Goal: Task Accomplishment & Management: Complete application form

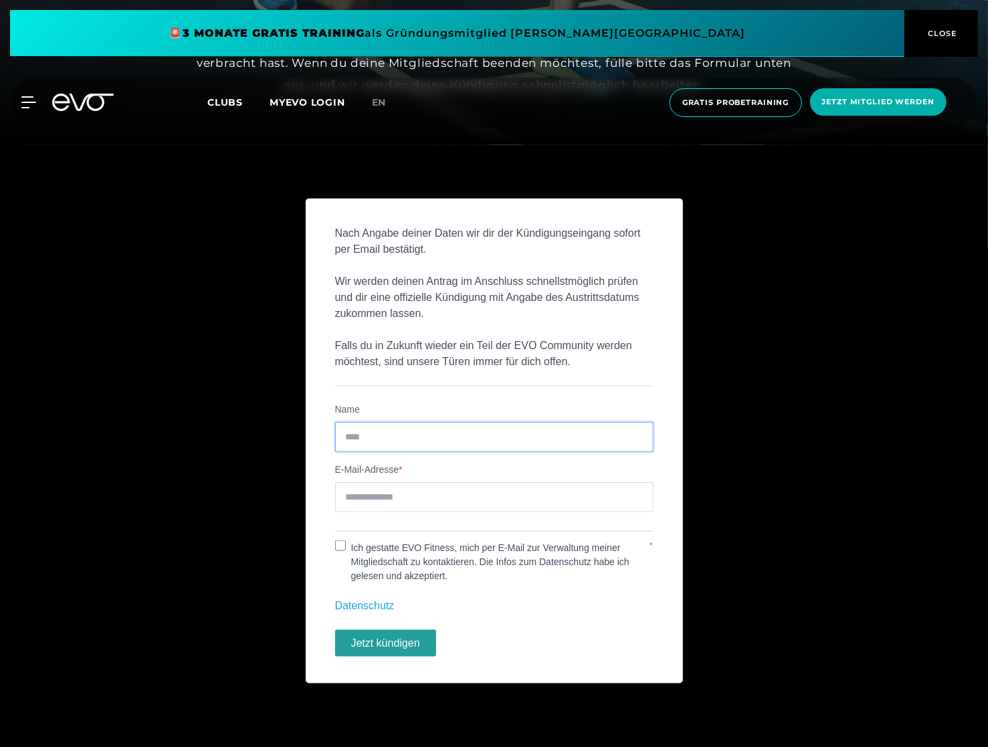
click at [463, 438] on input "Name" at bounding box center [494, 437] width 318 height 30
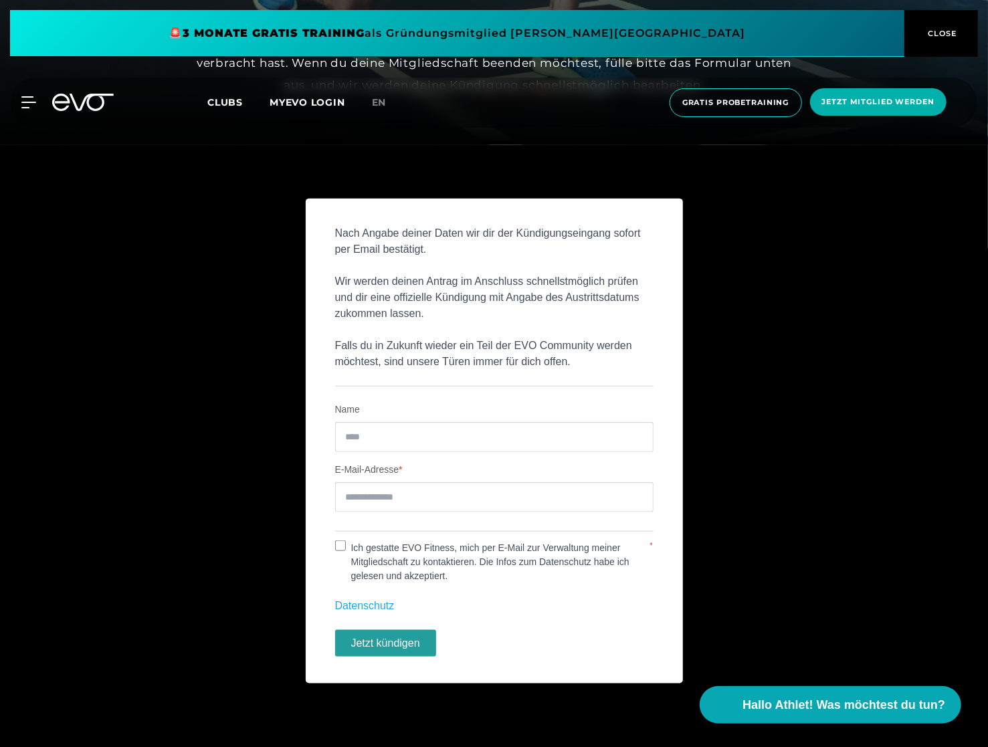
click at [568, 391] on div "Nach Angabe deiner Daten wir dir der Kündigungseingang sofort per Email bestäti…" at bounding box center [494, 441] width 377 height 485
click at [405, 436] on input "Name" at bounding box center [494, 437] width 318 height 30
type input "**********"
click at [273, 538] on div "**********" at bounding box center [494, 441] width 988 height 485
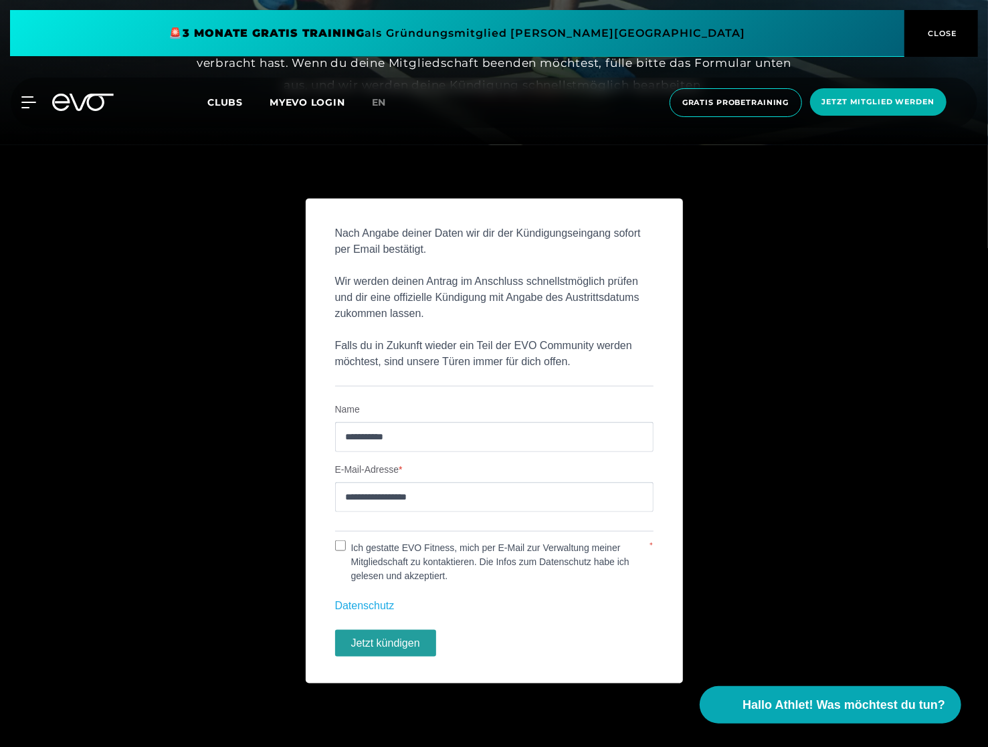
click at [586, 605] on p "Datenschutz" at bounding box center [494, 606] width 318 height 16
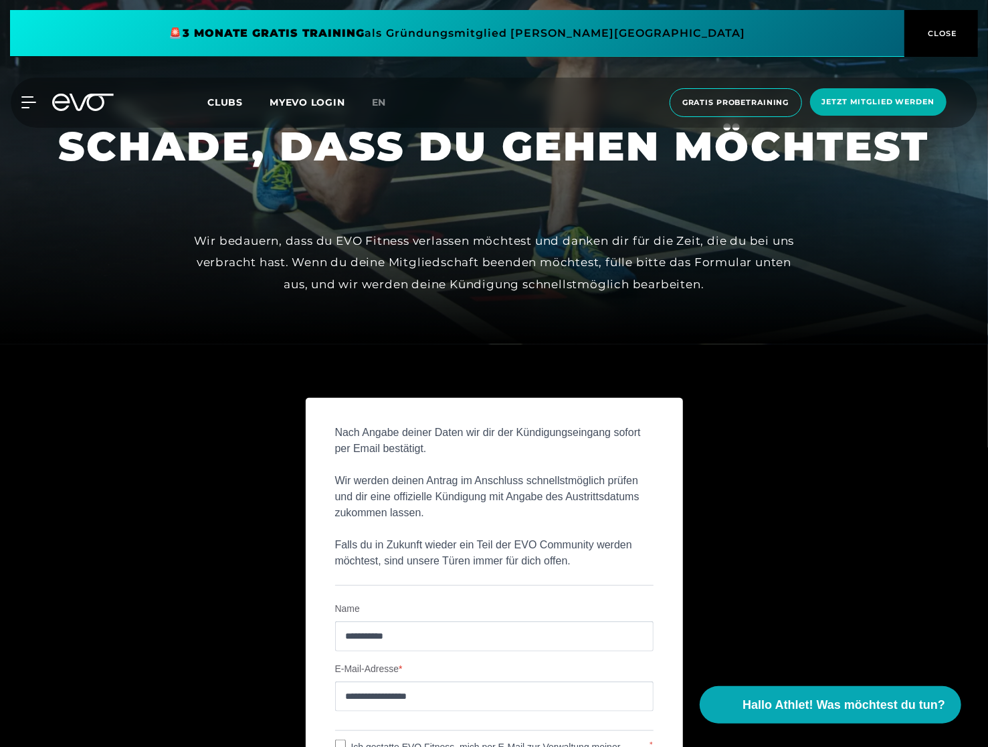
scroll to position [401, 0]
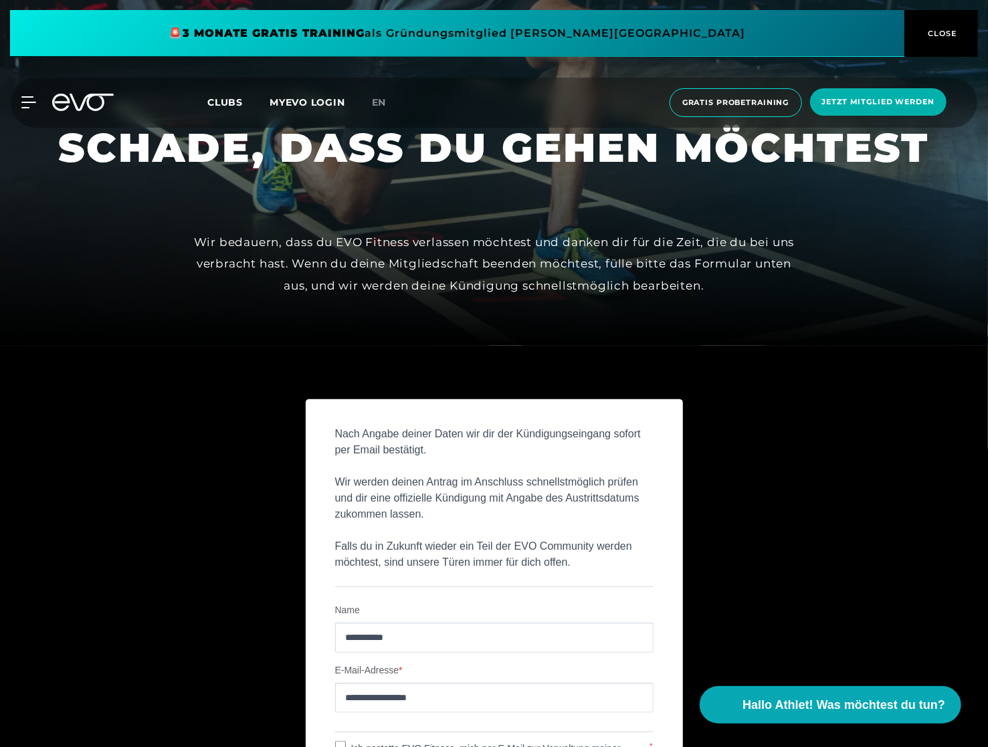
click at [721, 353] on div "**********" at bounding box center [494, 669] width 988 height 646
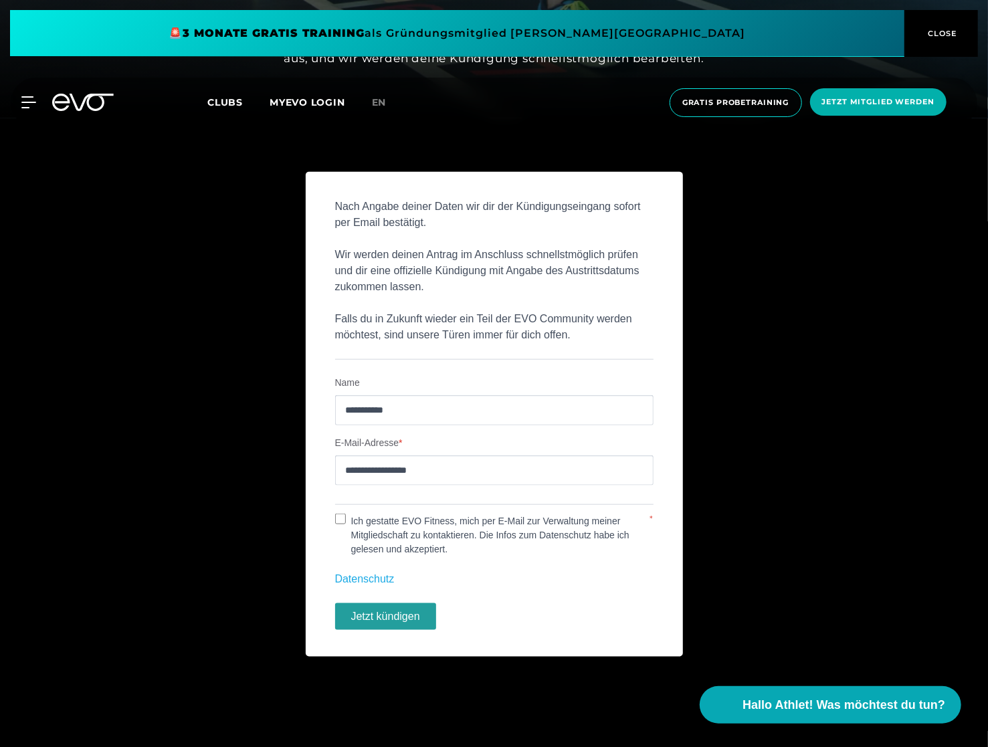
scroll to position [669, 0]
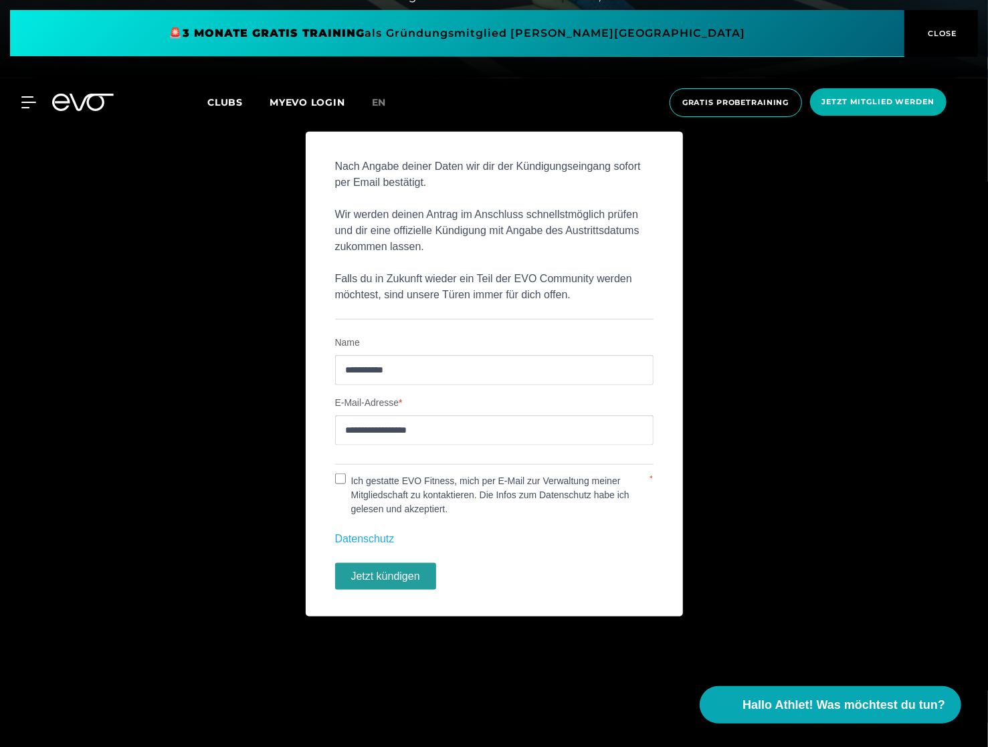
click at [376, 579] on button "Jetzt kündigen" at bounding box center [385, 576] width 101 height 27
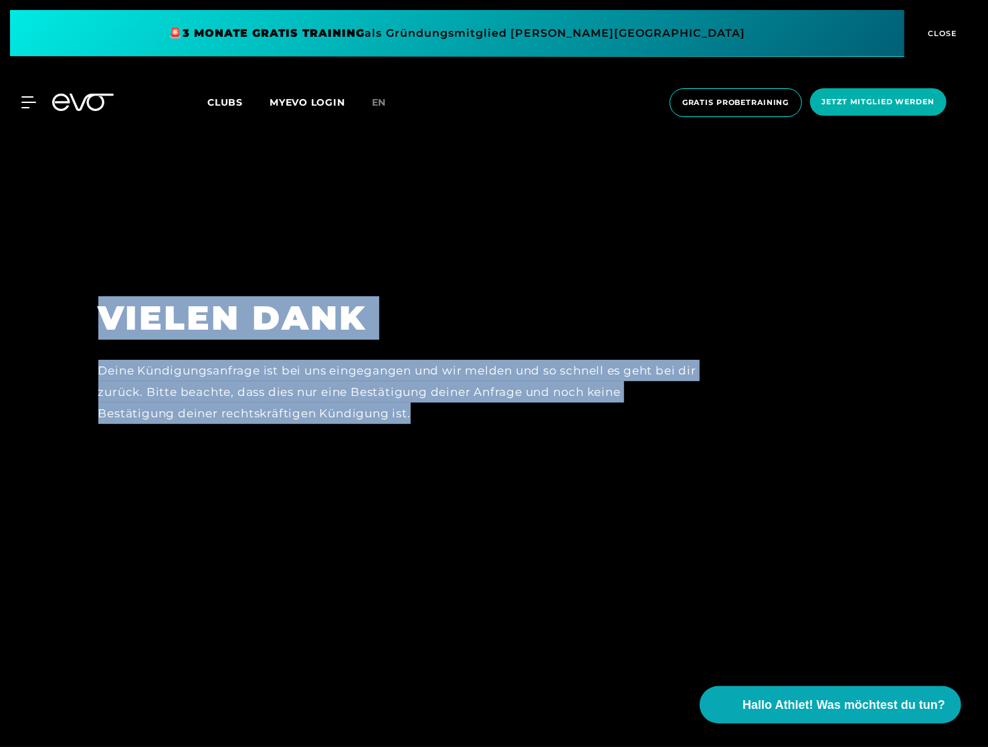
drag, startPoint x: 474, startPoint y: 417, endPoint x: 31, endPoint y: 308, distance: 455.6
click at [31, 308] on section "VIELEN DANK Deine Kündigungsanfrage ist bei uns eingegangen und wir melden und …" at bounding box center [494, 374] width 988 height 249
click at [541, 454] on section "VIELEN DANK Deine Kündigungsanfrage ist bei uns eingegangen und wir melden und …" at bounding box center [494, 374] width 988 height 249
drag, startPoint x: 535, startPoint y: 417, endPoint x: -9, endPoint y: 263, distance: 565.5
click at [0, 263] on html "🚨 3 MONATE GRATIS TRAINING als Gründungsmitglied EVO Maxvorstadt CLOSE MyEVO Lo…" at bounding box center [494, 445] width 988 height 891
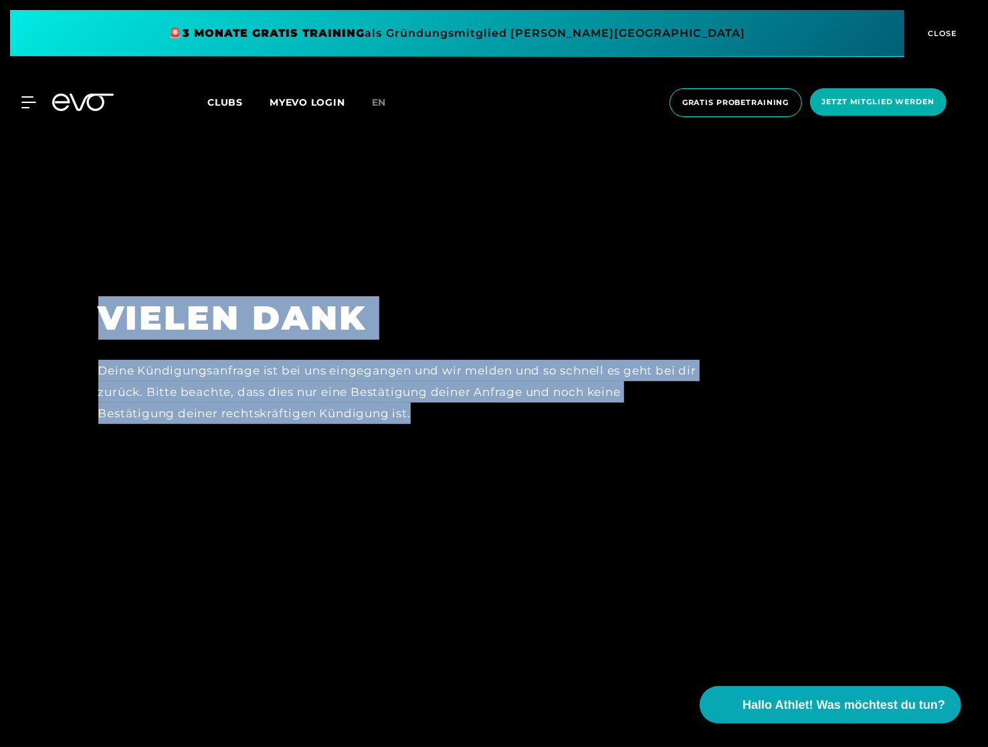
click at [618, 472] on section "VIELEN DANK Deine Kündigungsanfrage ist bei uns eingegangen und wir melden und …" at bounding box center [494, 374] width 988 height 249
